Goal: Task Accomplishment & Management: Manage account settings

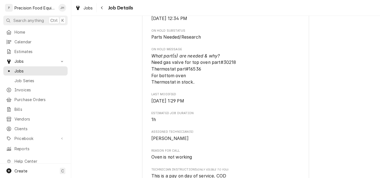
scroll to position [195, 0]
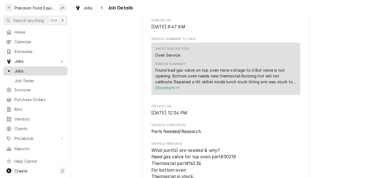
click at [24, 68] on span "Jobs" at bounding box center [39, 71] width 50 height 6
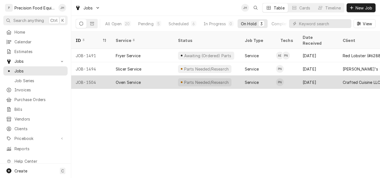
click at [152, 78] on div "Oven Service" at bounding box center [142, 82] width 62 height 13
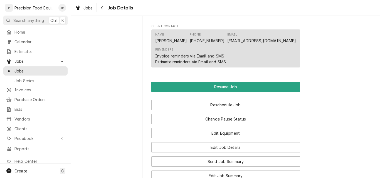
scroll to position [556, 0]
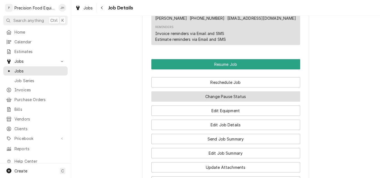
click at [217, 101] on button "Change Pause Status" at bounding box center [225, 96] width 149 height 10
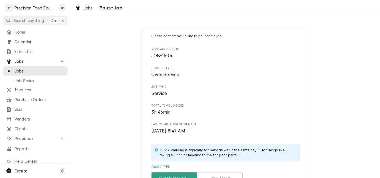
scroll to position [56, 0]
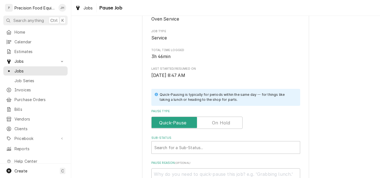
click at [217, 123] on label "Pause Type" at bounding box center [196, 123] width 91 height 12
click at [217, 123] on input "Pause Type" at bounding box center [197, 123] width 86 height 12
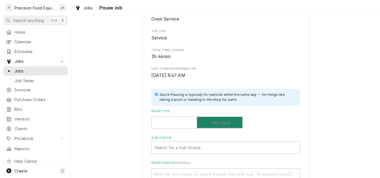
checkbox input "true"
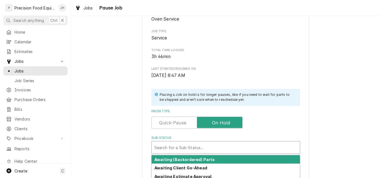
click at [205, 142] on div "Search for a Sub-Status..." at bounding box center [225, 147] width 148 height 12
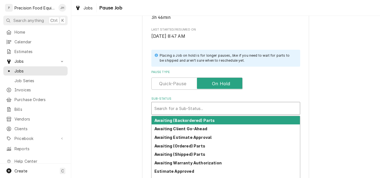
scroll to position [133, 0]
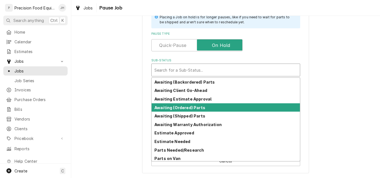
click at [185, 109] on strong "Awaiting (Ordered) Parts" at bounding box center [179, 107] width 51 height 5
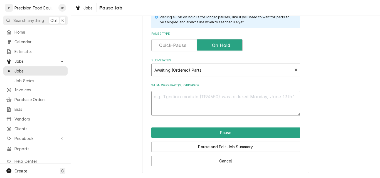
click at [181, 102] on textarea "When were part(s) ordered?" at bounding box center [225, 103] width 149 height 25
type textarea "x"
type textarea "0"
type textarea "x"
type textarea "09"
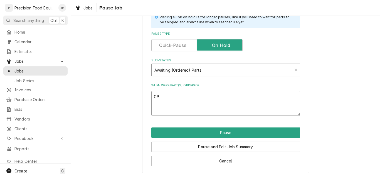
type textarea "x"
type textarea "09/"
type textarea "x"
type textarea "09/2"
type textarea "x"
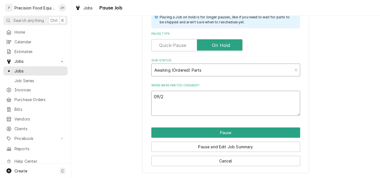
type textarea "09/24"
type textarea "x"
type textarea "09/24/"
type textarea "x"
type textarea "09/24/2"
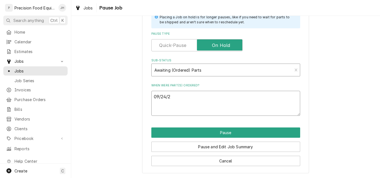
type textarea "x"
type textarea "09/24/25"
type textarea "x"
type textarea "09/24/25"
type textarea "x"
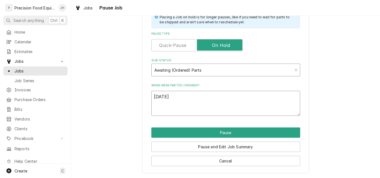
type textarea "09/24/25 N"
type textarea "x"
type textarea "09/24/25 ND"
type textarea "x"
type textarea "09/24/25 NDA"
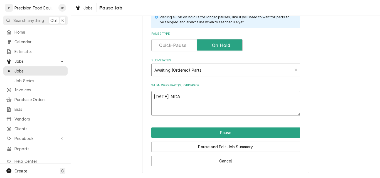
type textarea "x"
type textarea "09/24/25 NDA"
type textarea "x"
type textarea "09/24/25 NDA A"
type textarea "x"
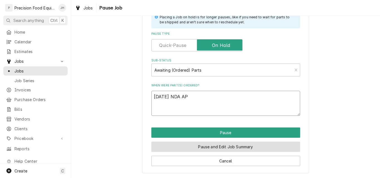
type textarea "09/24/25 NDA AP"
click at [225, 149] on button "Pause and Edit Job Summary" at bounding box center [225, 147] width 149 height 10
type textarea "x"
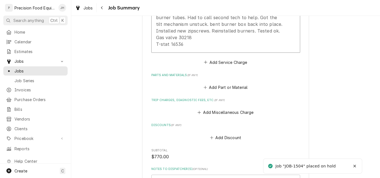
scroll to position [139, 0]
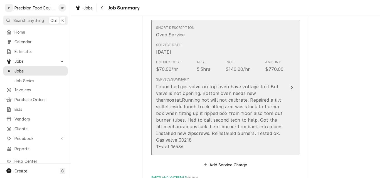
click at [256, 81] on div "Service Summary Found bad gas valve on top oven have voltage to it.But valve is…" at bounding box center [220, 113] width 128 height 73
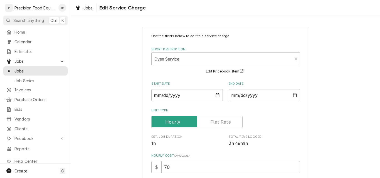
scroll to position [56, 0]
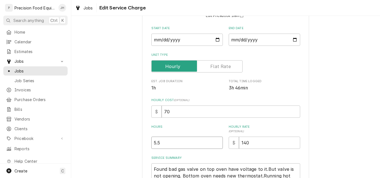
click at [160, 143] on input "5.5" at bounding box center [186, 143] width 71 height 12
type textarea "x"
type input "5"
type textarea "x"
type input "5.2"
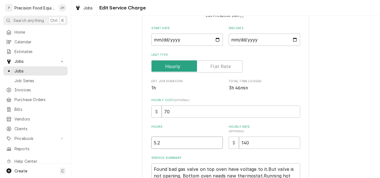
type textarea "x"
type input "5.25"
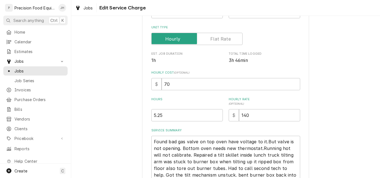
scroll to position [154, 0]
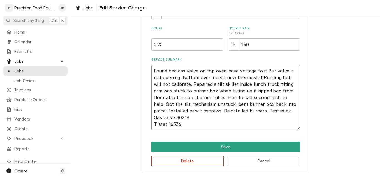
click at [152, 71] on textarea "Found bad gas valve on top oven have voltage to it.But valve is not opening. Bo…" at bounding box center [225, 97] width 149 height 65
type textarea "x"
type textarea "0Found bad gas valve on top oven have voltage to it.But valve is not opening. B…"
type textarea "x"
type textarea "09Found bad gas valve on top oven have voltage to it.But valve is not opening. …"
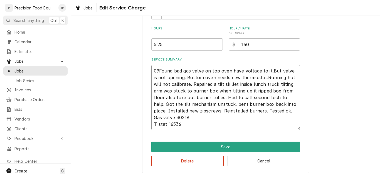
type textarea "x"
type textarea "09/Found bad gas valve on top oven have voltage to it.But valve is not opening.…"
type textarea "x"
type textarea "09/2Found bad gas valve on top oven have voltage to it.But valve is not opening…"
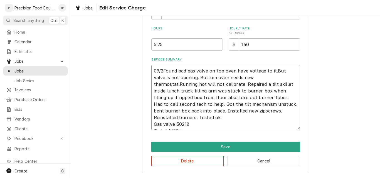
type textarea "x"
type textarea "09/24Found bad gas valve on top oven have voltage to it.But valve is not openin…"
type textarea "x"
type textarea "09/24/Found bad gas valve on top oven have voltage to it.But valve is not openi…"
type textarea "x"
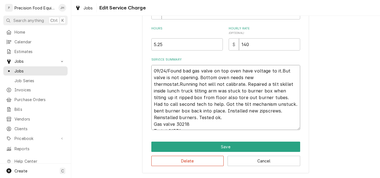
type textarea "09/24/2Found bad gas valve on top oven have voltage to it.But valve is not open…"
type textarea "x"
type textarea "09/24/25Found bad gas valve on top oven have voltage to it.But valve is not ope…"
type textarea "x"
type textarea "09/24/25 Found bad gas valve on top oven have voltage to it.But valve is not op…"
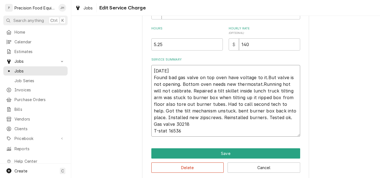
type textarea "x"
type textarea "09/24/25 TFound bad gas valve on top oven have voltage to it.But valve is not o…"
type textarea "x"
type textarea "09/24/25 TEFound bad gas valve on top oven have voltage to it.But valve is not …"
type textarea "x"
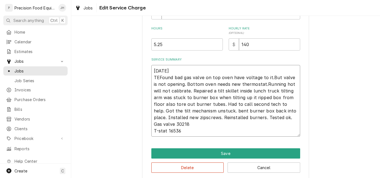
type textarea "09/24/25 TECFound bad gas valve on top oven have voltage to it.But valve is not…"
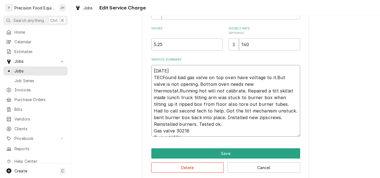
type textarea "x"
type textarea "09/24/25 TEFound bad gas valve on top oven have voltage to it.But valve is not …"
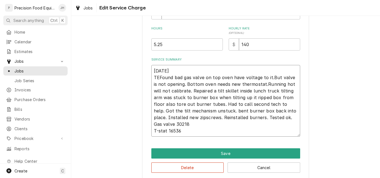
type textarea "x"
type textarea "09/24/25 TFound bad gas valve on top oven have voltage to it.But valve is not o…"
type textarea "x"
type textarea "09/24/25 TeFound bad gas valve on top oven have voltage to it.But valve is not …"
type textarea "x"
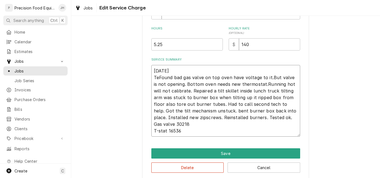
type textarea "09/24/25 TecFound bad gas valve on top oven have voltage to it.But valve is not…"
type textarea "x"
type textarea "09/24/25 TechFound bad gas valve on top oven have voltage to it.But valve is no…"
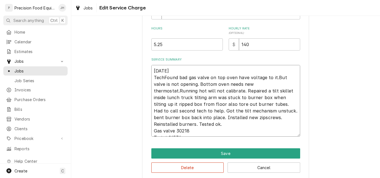
type textarea "x"
type textarea "09/24/25 Tech Found bad gas valve on top oven have voltage to it.But valve is n…"
type textarea "x"
type textarea "09/24/25 Tech 1Found bad gas valve on top oven have voltage to it.But valve is …"
type textarea "x"
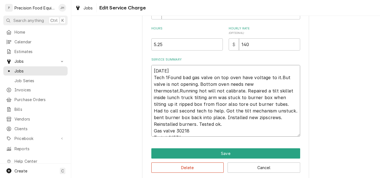
type textarea "09/24/25 Tech 1 Found bad gas valve on top oven have voltage to it.But valve is…"
type textarea "x"
type textarea "09/24/25 Tech 1 PFound bad gas valve on top oven have voltage to it.But valve i…"
type textarea "x"
type textarea "09/24/25 Tech 1 PNFound bad gas valve on top oven have voltage to it.But valve …"
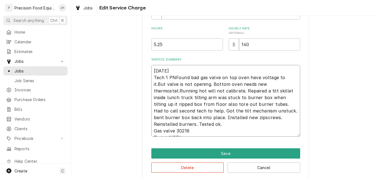
type textarea "x"
type textarea "09/24/25 Tech 1 PN Found bad gas valve on top oven have voltage to it.But valve…"
type textarea "x"
type textarea "09/24/25 Tech 1 PN .Found bad gas valve on top oven have voltage to it.But valv…"
type textarea "x"
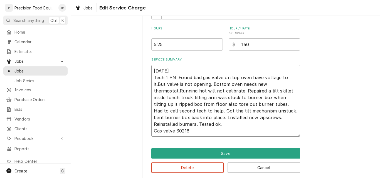
type textarea "09/24/25 Tech 1 PN Found bad gas valve on top oven have voltage to it.But valve…"
type textarea "x"
type textarea "09/24/25 Tech 1 PN 3Found bad gas valve on top oven have voltage to it.But valv…"
type textarea "x"
type textarea "09/24/25 Tech 1 PN 3.Found bad gas valve on top oven have voltage to it.But val…"
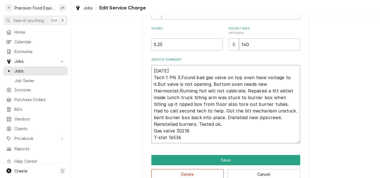
type textarea "x"
type textarea "09/24/25 Tech 1 PN 3.7Found bad gas valve on top oven have voltage to it.But va…"
type textarea "x"
type textarea "09/24/25 Tech 1 PN 3.75Found bad gas valve on top oven have voltage to it.But v…"
type textarea "x"
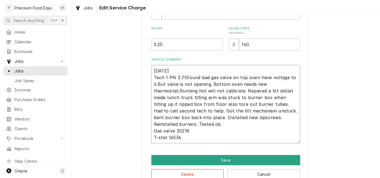
type textarea "09/24/25 Tech 1 PN 3.75hFound bad gas valve on top oven have voltage to it.But …"
type textarea "x"
type textarea "09/24/25 Tech 1 PN 3.75hrFound bad gas valve on top oven have voltage to it.But…"
type textarea "x"
type textarea "09/24/25 Tech 1 PN 3.75hrsFound bad gas valve on top oven have voltage to it.Bu…"
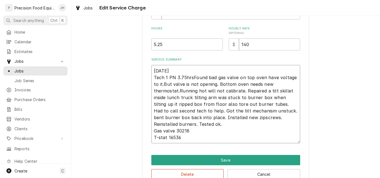
type textarea "x"
type textarea "09/24/25 Tech 1 PN 3.75hrs Found bad gas valve on top oven have voltage to it.B…"
type textarea "x"
type textarea "09/24/25 Tech 1 PN 3.75hrs /Found bad gas valve on top oven have voltage to it.…"
type textarea "x"
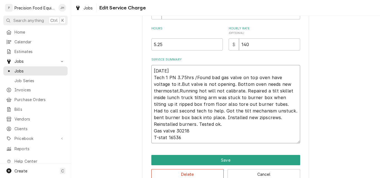
type textarea "09/24/25 Tech 1 PN 3.75hrs / Found bad gas valve on top oven have voltage to it…"
type textarea "x"
type textarea "09/24/25 Tech 1 PN 3.75hrs / TFound bad gas valve on top oven have voltage to i…"
type textarea "x"
type textarea "09/24/25 Tech 1 PN 3.75hrs / TeFound bad gas valve on top oven have voltage to …"
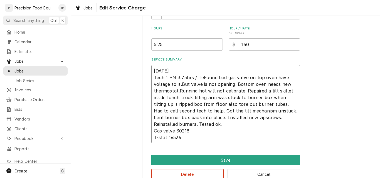
type textarea "x"
type textarea "09/24/25 Tech 1 PN 3.75hrs / TecFound bad gas valve on top oven have voltage to…"
type textarea "x"
type textarea "09/24/25 Tech 1 PN 3.75hrs / TechFound bad gas valve on top oven have voltage t…"
type textarea "x"
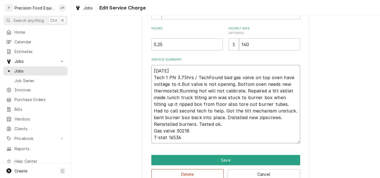
type textarea "09/24/25 Tech 1 PN 3.75hrs / Tech Found bad gas valve on top oven have voltage …"
type textarea "x"
type textarea "09/24/25 Tech 1 PN 3.75hrs / Tech 2Found bad gas valve on top oven have voltage…"
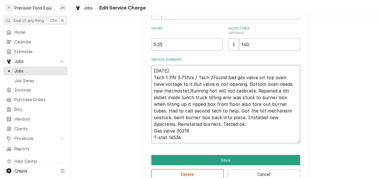
type textarea "x"
type textarea "09/24/25 Tech 1 PN 3.75hrs / Tech 2 Found bad gas valve on top oven have voltag…"
type textarea "x"
type textarea "09/24/25 Tech 1 PN 3.75hrs / Tech 2 JFound bad gas valve on top oven have volta…"
type textarea "x"
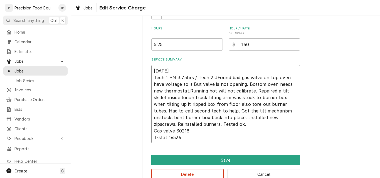
type textarea "09/24/25 Tech 1 PN 3.75hrs / Tech 2 JCFound bad gas valve on top oven have volt…"
type textarea "x"
type textarea "09/24/25 Tech 1 PN 3.75hrs / Tech 2 JC Found bad gas valve on top oven have vol…"
type textarea "x"
type textarea "09/24/25 Tech 1 PN 3.75hrs / Tech 2 JC 1Found bad gas valve on top oven have vo…"
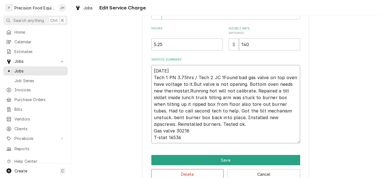
type textarea "x"
type textarea "09/24/25 Tech 1 PN 3.75hrs / Tech 2 JC 1.Found bad gas valve on top oven have v…"
type textarea "x"
type textarea "09/24/25 Tech 1 PN 3.75hrs / Tech 2 JC 1.5Found bad gas valve on top oven have …"
type textarea "x"
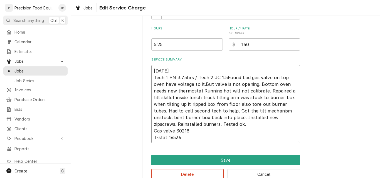
type textarea "09/24/25 Tech 1 PN 3.75hrs / Tech 2 JC 1.5 Found bad gas valve on top oven have…"
type textarea "x"
type textarea "09/24/25 Tech 1 PN 3.75hrs / Tech 2 JC 1.5 hFound bad gas valve on top oven hav…"
type textarea "x"
type textarea "09/24/25 Tech 1 PN 3.75hrs / Tech 2 JC 1.5 hrFound bad gas valve on top oven ha…"
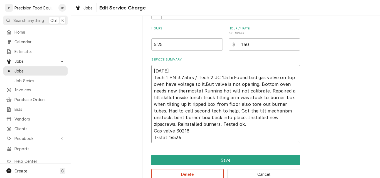
type textarea "x"
type textarea "09/24/25 Tech 1 PN 3.75hrs / Tech 2 JC 1.5 hrsFound bad gas valve on top oven h…"
type textarea "x"
type textarea "09/24/25 Tech 1 PN 3.75hrs / Tech 2 JC 1.5 hrs Found bad gas valve on top oven …"
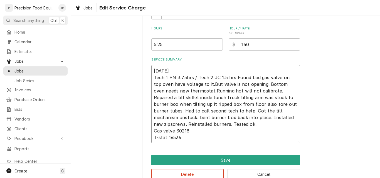
type textarea "x"
type textarea "09/24/25 Tech 1 PN 3.75hrs / Tech 2 JC 1.5 hrs (Found bad gas valve on top oven…"
type textarea "x"
type textarea "09/24/25 Tech 1 PN 3.75hrs / Tech 2 JC 1.5 hrs ()Found bad gas valve on top ove…"
type textarea "x"
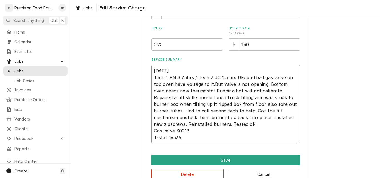
type textarea "09/24/25 Tech 1 PN 3.75hrs / Tech 2 JC 1.5 hrs (5)Found bad gas valve on top ov…"
type textarea "x"
type textarea "09/24/25 Tech 1 PN 3.75hrs / Tech 2 JC 1.5 hrs (5.)Found bad gas valve on top o…"
type textarea "x"
type textarea "09/24/25 Tech 1 PN 3.75hrs / Tech 2 JC 1.5 hrs (5.2)Found bad gas valve on top …"
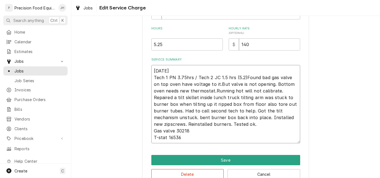
type textarea "x"
type textarea "09/24/25 Tech 1 PN 3.75hrs / Tech 2 JC 1.5 hrs (5.25)Found bad gas valve on top…"
type textarea "x"
type textarea "09/24/25 Tech 1 PN 3.75hrs / Tech 2 JC 1.5 hrs (5.25h)Found bad gas valve on to…"
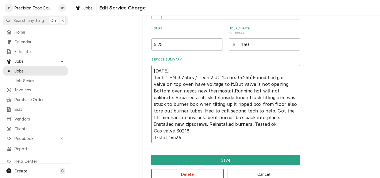
type textarea "x"
type textarea "09/24/25 Tech 1 PN 3.75hrs / Tech 2 JC 1.5 hrs (5.25hr)Found bad gas valve on t…"
type textarea "x"
type textarea "09/24/25 Tech 1 PN 3.75hrs / Tech 2 JC 1.5 hrs (5.25hrs)Found bad gas valve on …"
type textarea "x"
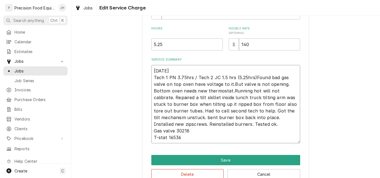
type textarea "09/24/25 Tech 1 PN 3.75hrs / Tech 2 JC 1.5 hrs (5.25hrs )Found bad gas valve on…"
type textarea "x"
type textarea "09/24/25 Tech 1 PN 3.75hrs / Tech 2 JC 1.5 hrs (5.25hrs t)Found bad gas valve o…"
type textarea "x"
type textarea "09/24/25 Tech 1 PN 3.75hrs / Tech 2 JC 1.5 hrs (5.25hrs to)Found bad gas valve …"
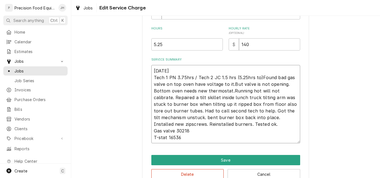
type textarea "x"
type textarea "09/24/25 Tech 1 PN 3.75hrs / Tech 2 JC 1.5 hrs (5.25hrs tot)Found bad gas valve…"
type textarea "x"
type textarea "09/24/25 Tech 1 PN 3.75hrs / Tech 2 JC 1.5 hrs (5.25hrs tota)Found bad gas valv…"
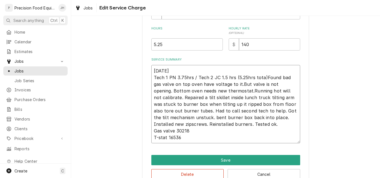
type textarea "x"
type textarea "09/24/25 Tech 1 PN 3.75hrs / Tech 2 JC 1.5 hrs (5.25hrs total)Found bad gas val…"
type textarea "x"
type textarea "09/24/25 Tech 1 PN 3.75hrs / Tech 2 JC 1.5 hrs (5.25hrs total) Found bad gas va…"
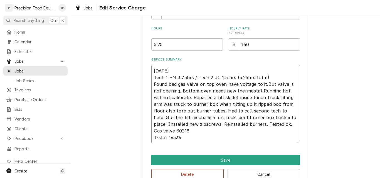
type textarea "x"
type textarea "09/24/25 Tech 1 PN 3.75hrs / Tech 2 JC 1.5 hrs (5.25hrs total) -Found bad gas v…"
type textarea "x"
type textarea "09/24/25 Tech 1 PN 3.75hrs / Tech 2 JC 1.5 hrs (5.25hrs total) - Found bad gas …"
click at [267, 85] on textarea "09/24/25 Tech 1 PN 3.75hrs / Tech 2 JC 1.5 hrs (5.25hrs total) - Found bad gas …" at bounding box center [225, 104] width 149 height 78
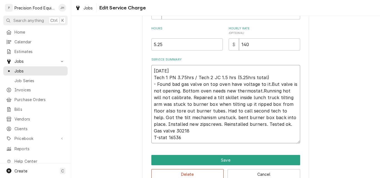
type textarea "x"
type textarea "09/24/25 Tech 1 PN 3.75hrs / Tech 2 JC 1.5 hrs (5.25hrs total) - Found bad gas …"
click at [258, 92] on textarea "09/24/25 Tech 1 PN 3.75hrs / Tech 2 JC 1.5 hrs (5.25hrs total) - Found bad gas …" at bounding box center [225, 104] width 149 height 78
type textarea "x"
type textarea "09/24/25 Tech 1 PN 3.75hrs / Tech 2 JC 1.5 hrs (5.25hrs total) - Found bad gas …"
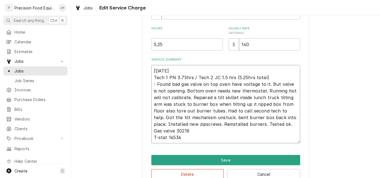
click at [170, 126] on textarea "09/24/25 Tech 1 PN 3.75hrs / Tech 2 JC 1.5 hrs (5.25hrs total) - Found bad gas …" at bounding box center [225, 104] width 149 height 78
type textarea "x"
type textarea "09/24/25 Tech 1 PN 3.75hrs / Tech 2 JC 1.5 hrs (5.25hrs total) - Found bad gas …"
type textarea "x"
type textarea "09/24/25 Tech 1 PN 3.75hrs / Tech 2 JC 1.5 hrs (5.25hrs total) - Found bad gas …"
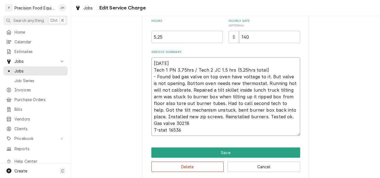
scroll to position [167, 0]
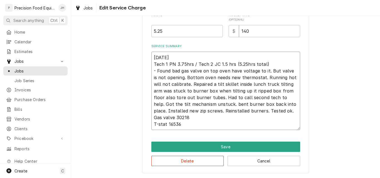
drag, startPoint x: 178, startPoint y: 125, endPoint x: 140, endPoint y: 118, distance: 38.8
click at [142, 118] on div "Use the fields below to edit this service charge Short Description Oven Service…" at bounding box center [225, 16] width 167 height 314
type textarea "x"
type textarea "09/24/25 Tech 1 PN 3.75hrs / Tech 2 JC 1.5 hrs (5.25hrs total) - Found bad gas …"
type textarea "x"
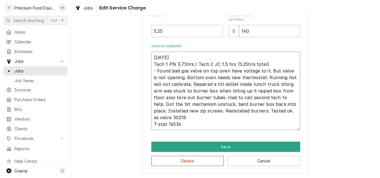
type textarea "09/24/25 Tech 1 PN 3.75hrs / Tech 2 JC 1.5 hrs (5.25hrs total) - Found bad gas …"
type textarea "x"
type textarea "09/24/25 Tech 1 PN 3.75hrs / Tech 2 JC 1.5 hrs (5.25hrs total) - Found bad gas …"
type textarea "x"
type textarea "09/24/25 Tech 1 PN 3.75hrs / Tech 2 JC 1.5 hrs (5.25hrs total) - Found bad gas …"
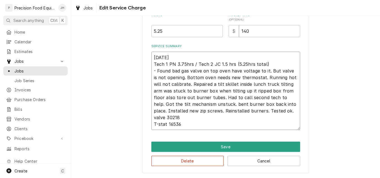
type textarea "x"
type textarea "09/24/25 Tech 1 PN 3.75hrs / Tech 2 JC 1.5 hrs (5.25hrs total) - Found bad gas …"
type textarea "x"
type textarea "09/24/25 Tech 1 PN 3.75hrs / Tech 2 JC 1.5 hrs (5.25hrs total) - Found bad gas …"
type textarea "x"
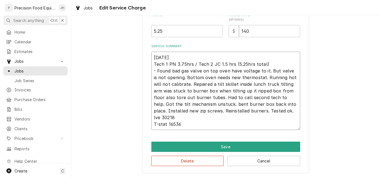
type textarea "09/24/25 Tech 1 PN 3.75hrs / Tech 2 JC 1.5 hrs (5.25hrs total) - Found bad gas …"
type textarea "x"
type textarea "09/24/25 Tech 1 PN 3.75hrs / Tech 2 JC 1.5 hrs (5.25hrs total) - Found bad gas …"
type textarea "x"
type textarea "09/24/25 Tech 1 PN 3.75hrs / Tech 2 JC 1.5 hrs (5.25hrs total) - Found bad gas …"
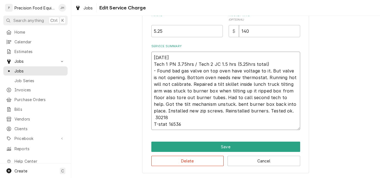
type textarea "x"
type textarea "09/24/25 Tech 1 PN 3.75hrs / Tech 2 JC 1.5 hrs (5.25hrs total) - Found bad gas …"
type textarea "x"
type textarea "09/24/25 Tech 1 PN 3.75hrs / Tech 2 JC 1.5 hrs (5.25hrs total) - Found bad gas …"
type textarea "x"
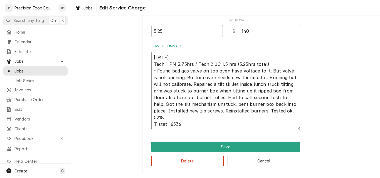
type textarea "09/24/25 Tech 1 PN 3.75hrs / Tech 2 JC 1.5 hrs (5.25hrs total) - Found bad gas …"
type textarea "x"
type textarea "09/24/25 Tech 1 PN 3.75hrs / Tech 2 JC 1.5 hrs (5.25hrs total) - Found bad gas …"
type textarea "x"
type textarea "09/24/25 Tech 1 PN 3.75hrs / Tech 2 JC 1.5 hrs (5.25hrs total) - Found bad gas …"
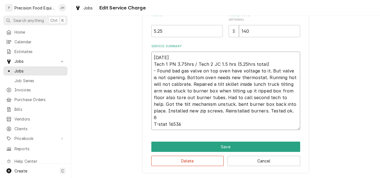
type textarea "x"
type textarea "09/24/25 Tech 1 PN 3.75hrs / Tech 2 JC 1.5 hrs (5.25hrs total) - Found bad gas …"
type textarea "x"
type textarea "09/24/25 Tech 1 PN 3.75hrs / Tech 2 JC 1.5 hrs (5.25hrs total) - Found bad gas …"
type textarea "x"
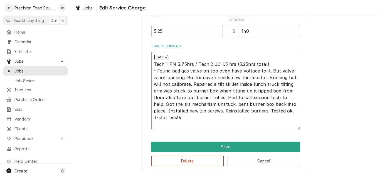
type textarea "09/24/25 Tech 1 PN 3.75hrs / Tech 2 JC 1.5 hrs (5.25hrs total) - Found bad gas …"
type textarea "x"
type textarea "09/24/25 Tech 1 PN 3.75hrs / Tech 2 JC 1.5 hrs (5.25hrs total) - Found bad gas …"
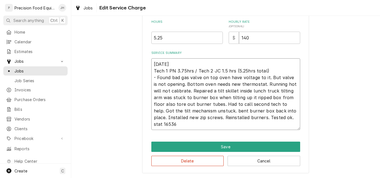
scroll to position [161, 0]
type textarea "x"
type textarea "09/24/25 Tech 1 PN 3.75hrs / Tech 2 JC 1.5 hrs (5.25hrs total) - Found bad gas …"
type textarea "x"
type textarea "09/24/25 Tech 1 PN 3.75hrs / Tech 2 JC 1.5 hrs (5.25hrs total) - Found bad gas …"
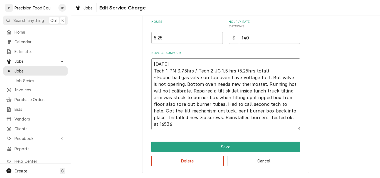
type textarea "x"
type textarea "09/24/25 Tech 1 PN 3.75hrs / Tech 2 JC 1.5 hrs (5.25hrs total) - Found bad gas …"
type textarea "x"
type textarea "09/24/25 Tech 1 PN 3.75hrs / Tech 2 JC 1.5 hrs (5.25hrs total) - Found bad gas …"
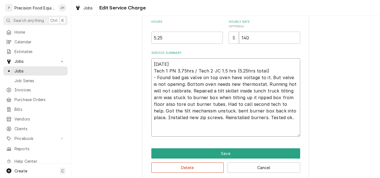
scroll to position [167, 0]
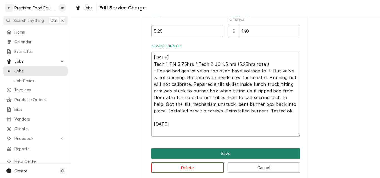
click at [224, 155] on button "Save" at bounding box center [225, 153] width 149 height 10
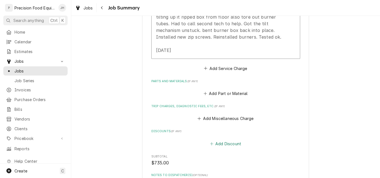
scroll to position [250, 0]
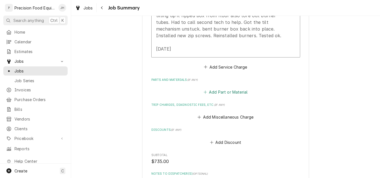
click at [217, 92] on button "Add Part or Material" at bounding box center [225, 92] width 46 height 8
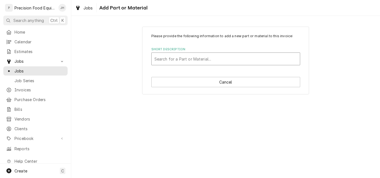
click at [179, 60] on div "Short Description" at bounding box center [225, 59] width 143 height 10
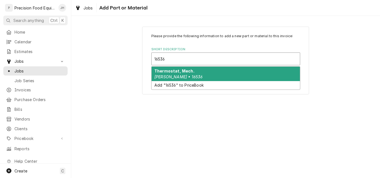
click at [218, 76] on div "Thermostat, Mech. Blodgett • 16536" at bounding box center [225, 74] width 148 height 14
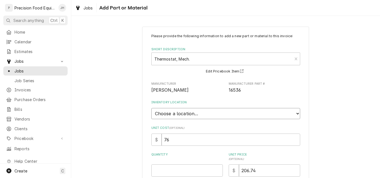
click at [198, 115] on select "Choose a location... QBD Warehouse" at bounding box center [225, 113] width 149 height 11
click at [151, 108] on select "Choose a location... QBD Warehouse" at bounding box center [225, 113] width 149 height 11
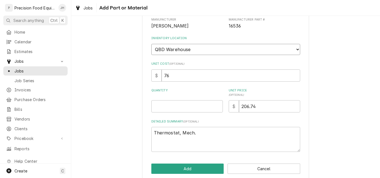
scroll to position [72, 0]
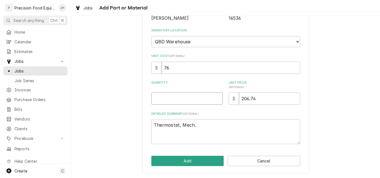
click at [170, 101] on input "Quantity" at bounding box center [186, 99] width 71 height 12
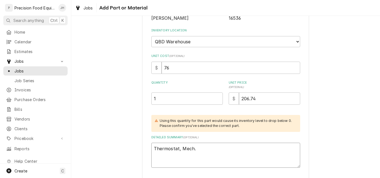
click at [209, 155] on textarea "Thermostat, Mech." at bounding box center [225, 155] width 149 height 25
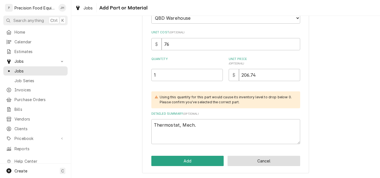
click at [265, 164] on button "Cancel" at bounding box center [263, 161] width 73 height 10
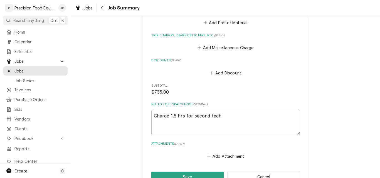
scroll to position [414, 0]
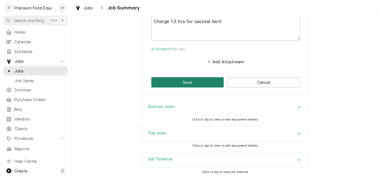
click at [193, 83] on button "Save" at bounding box center [187, 82] width 73 height 10
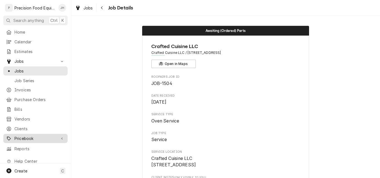
click at [24, 137] on span "Pricebook" at bounding box center [35, 139] width 42 height 6
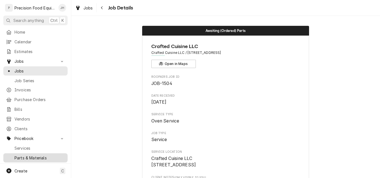
click at [38, 155] on span "Parts & Materials" at bounding box center [39, 158] width 50 height 6
